Goal: Task Accomplishment & Management: Use online tool/utility

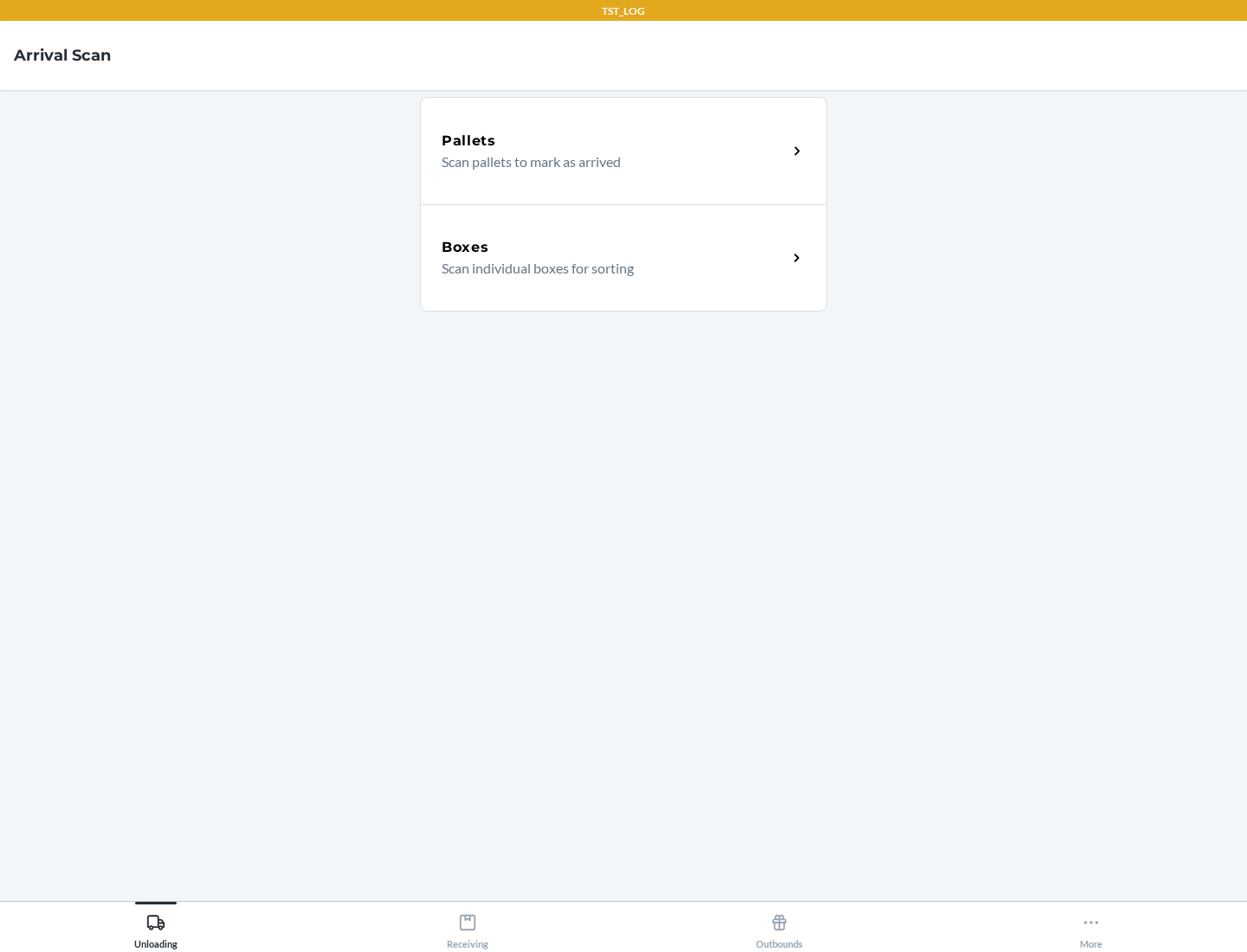
click at [614, 248] on div "Boxes" at bounding box center [615, 248] width 346 height 21
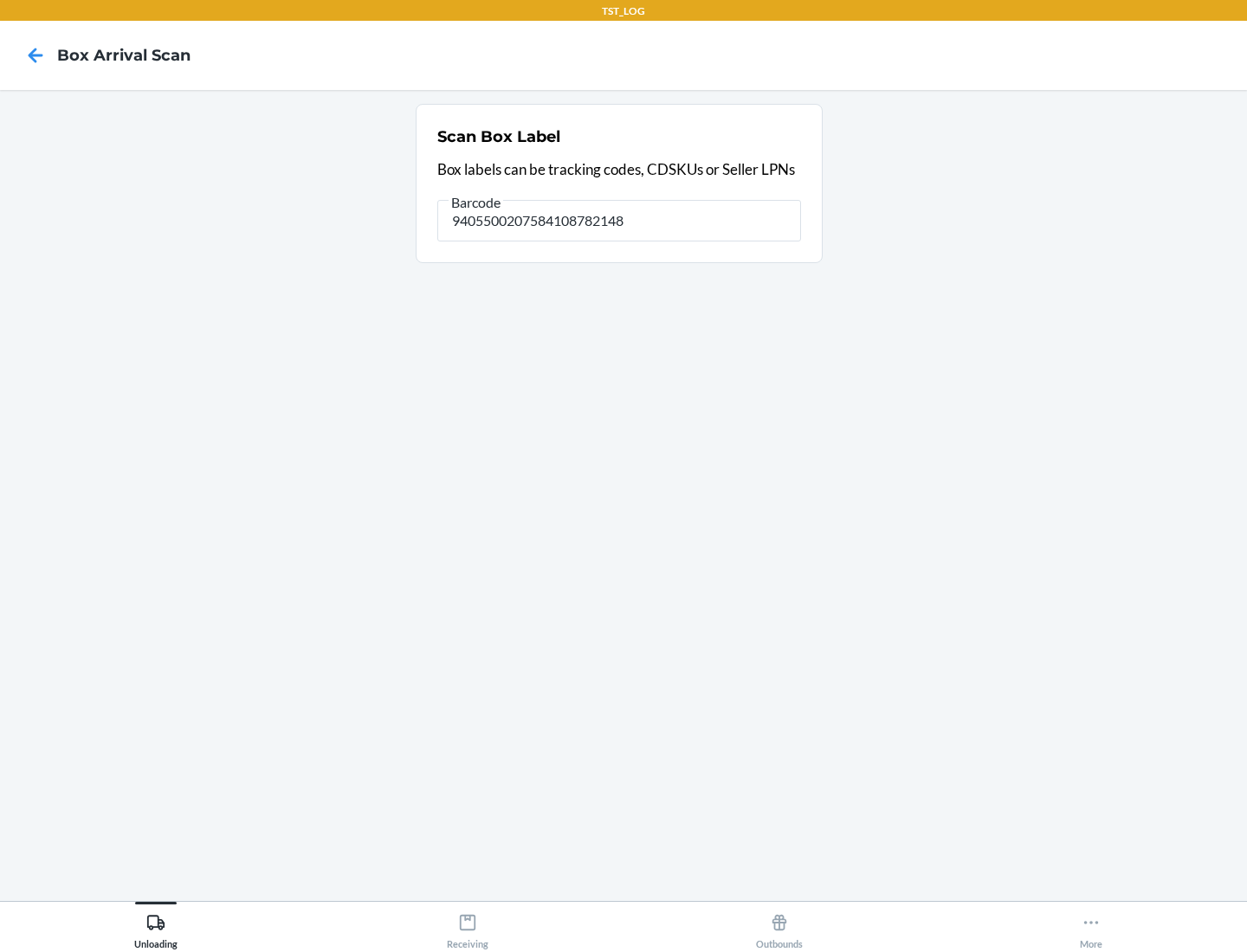
type input "9405500207584108782148"
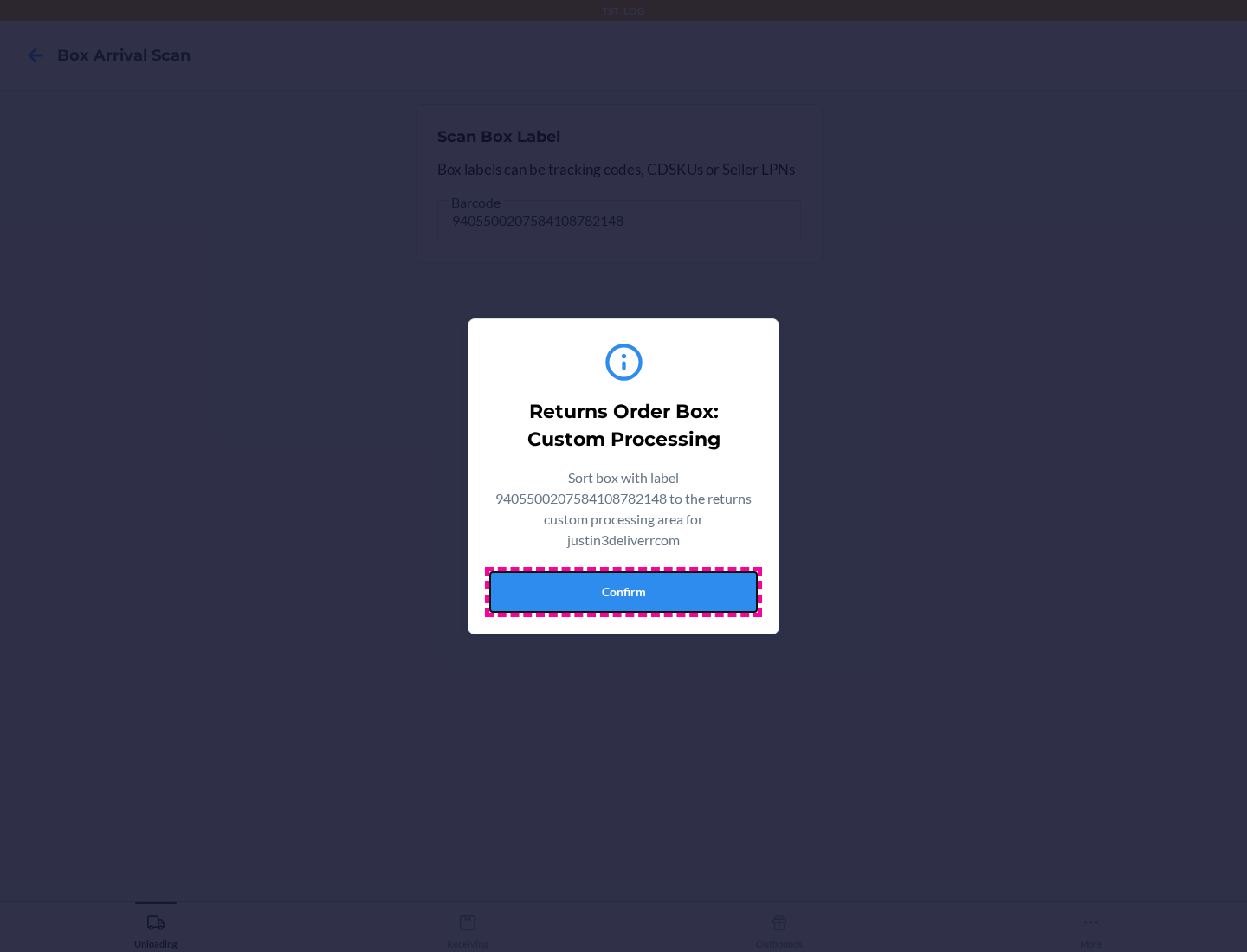
click at [624, 591] on button "Confirm" at bounding box center [624, 592] width 269 height 42
